Goal: Information Seeking & Learning: Learn about a topic

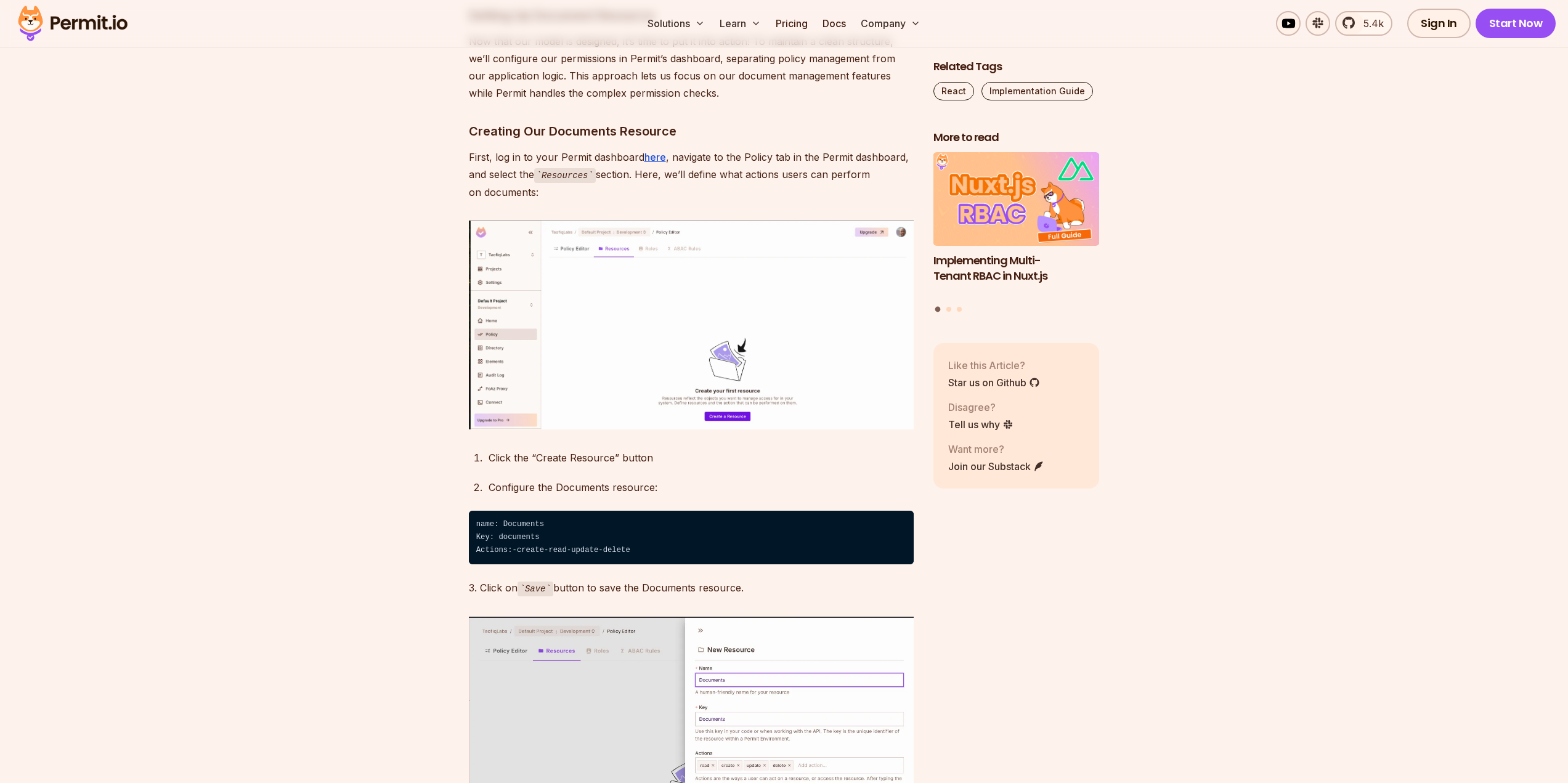
scroll to position [5113, 0]
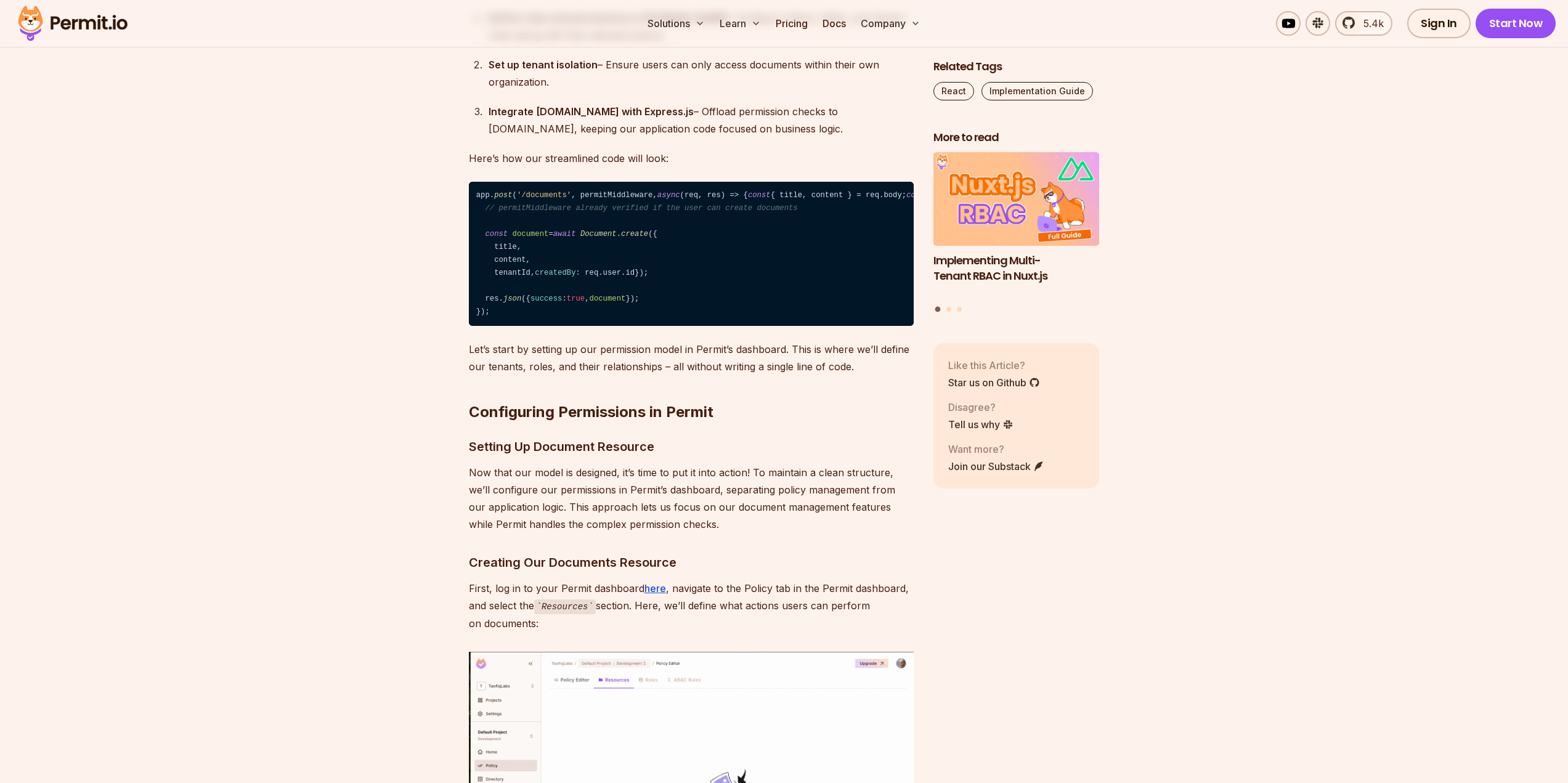
drag, startPoint x: 728, startPoint y: 144, endPoint x: 652, endPoint y: 149, distance: 76.2
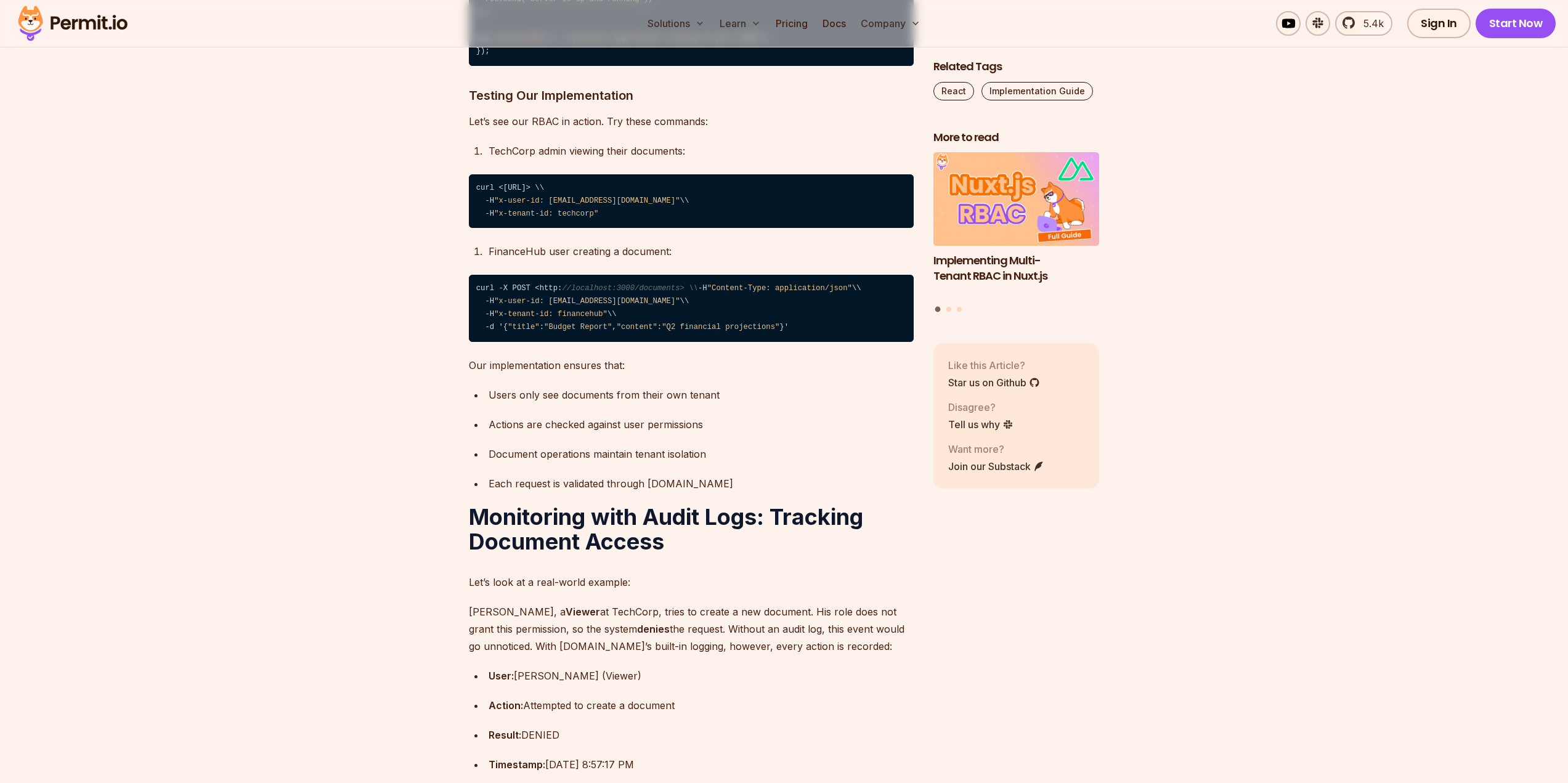
scroll to position [11521, 0]
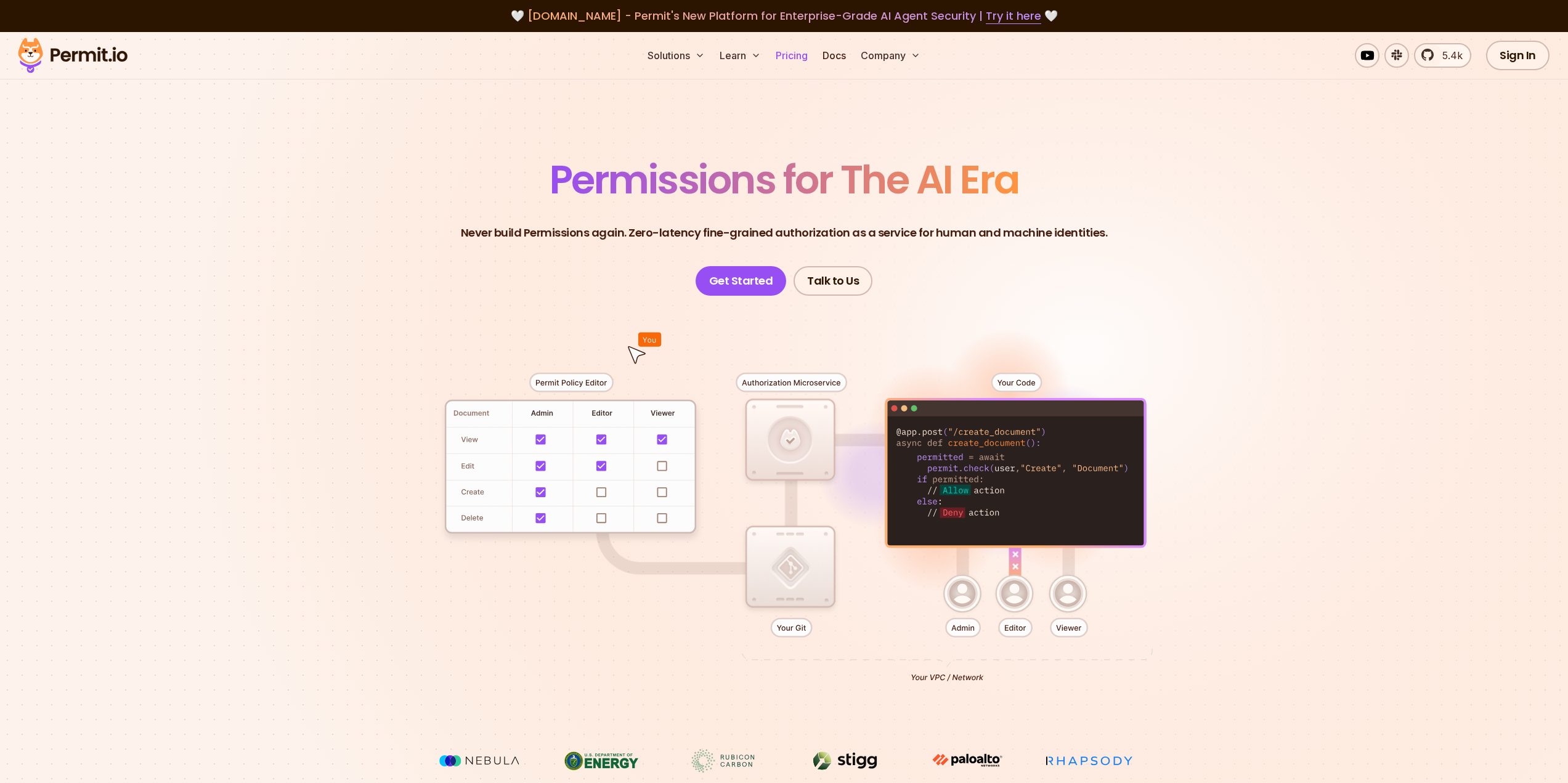
click at [809, 50] on link "Pricing" at bounding box center [792, 55] width 42 height 25
